Goal: Transaction & Acquisition: Obtain resource

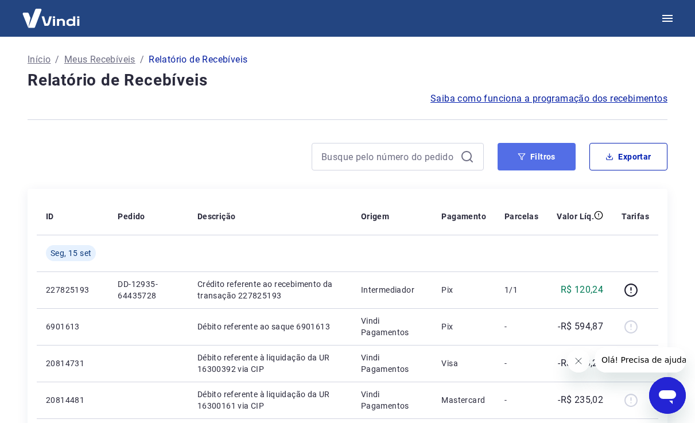
click at [541, 151] on button "Filtros" at bounding box center [537, 157] width 78 height 28
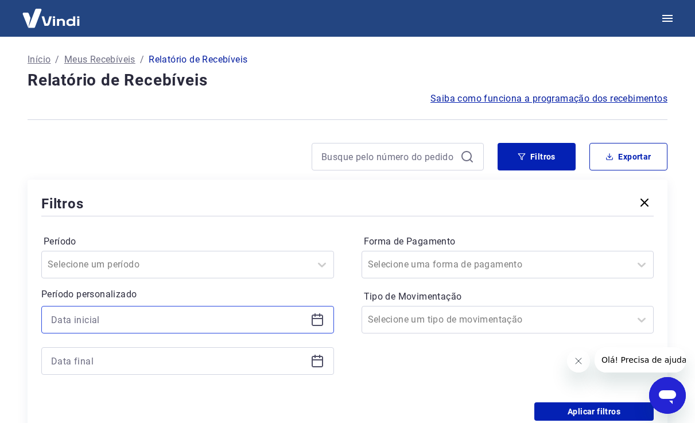
click at [165, 325] on input at bounding box center [178, 319] width 255 height 17
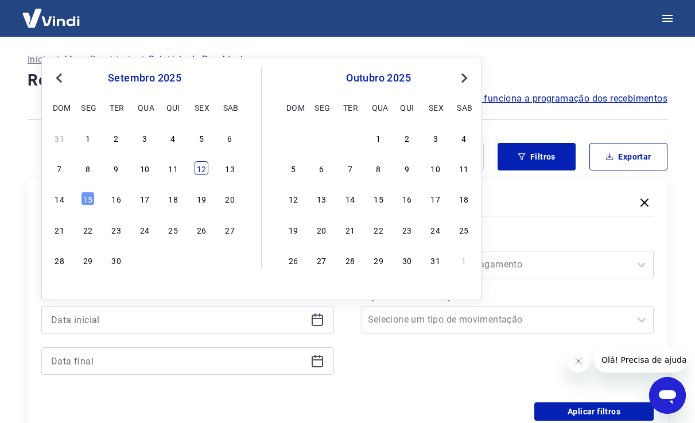
click at [204, 169] on div "12" at bounding box center [202, 168] width 14 height 14
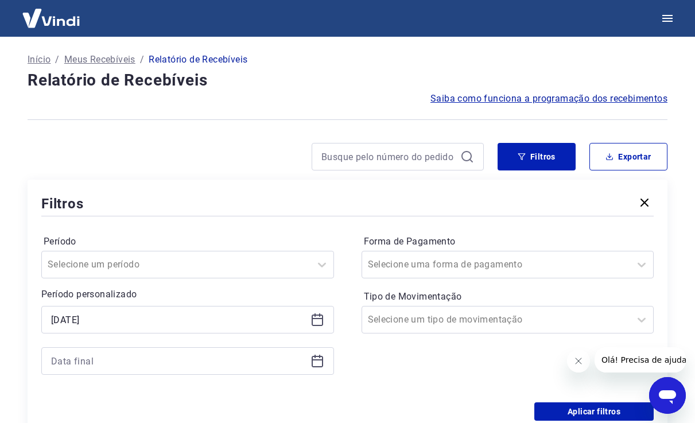
type input "12/09/2025"
click at [154, 362] on input at bounding box center [178, 360] width 255 height 17
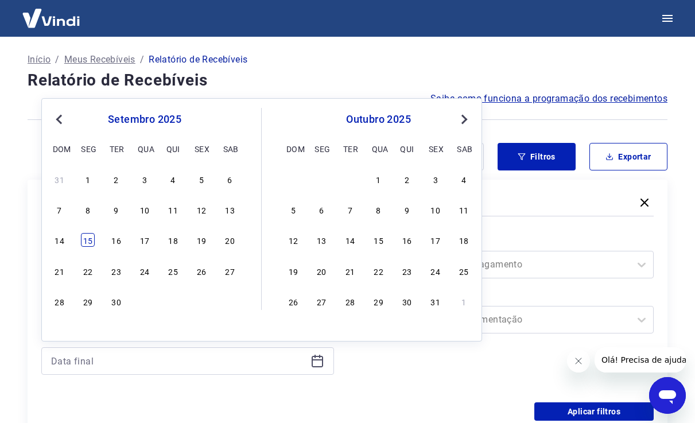
click at [90, 241] on div "15" at bounding box center [88, 240] width 14 height 14
type input "15/09/2025"
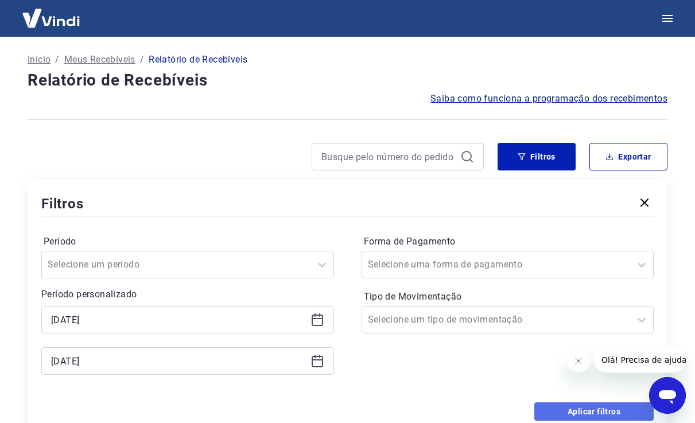
click at [586, 414] on button "Aplicar filtros" at bounding box center [593, 411] width 119 height 18
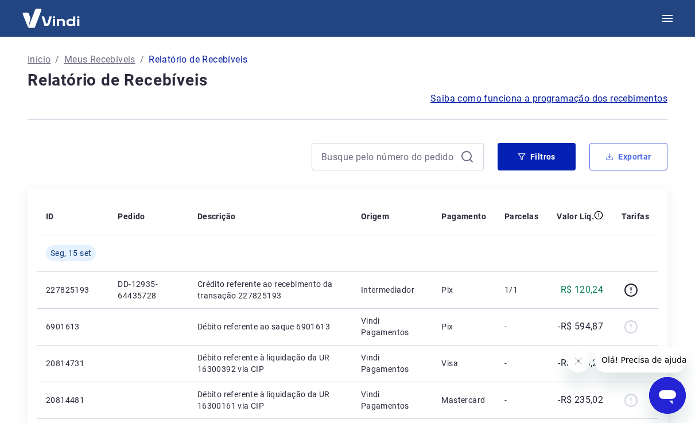
click at [640, 157] on button "Exportar" at bounding box center [628, 157] width 78 height 28
type input "12/09/2025"
type input "15/09/2025"
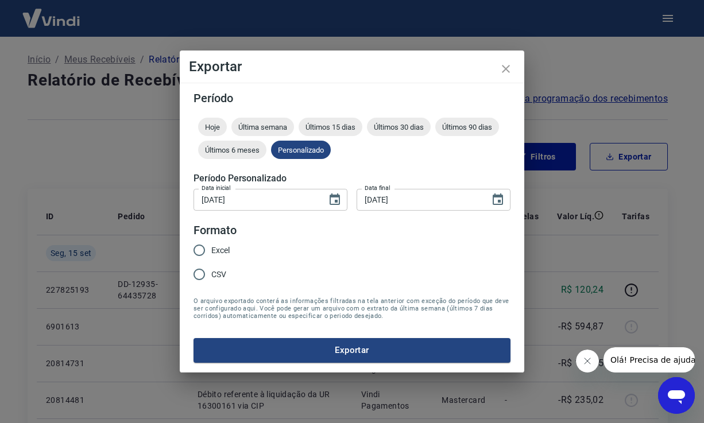
click at [215, 245] on span "Excel" at bounding box center [220, 250] width 18 height 12
click at [211, 245] on input "Excel" at bounding box center [199, 250] width 24 height 24
radio input "true"
click at [457, 349] on button "Exportar" at bounding box center [351, 350] width 317 height 24
